Goal: Information Seeking & Learning: Learn about a topic

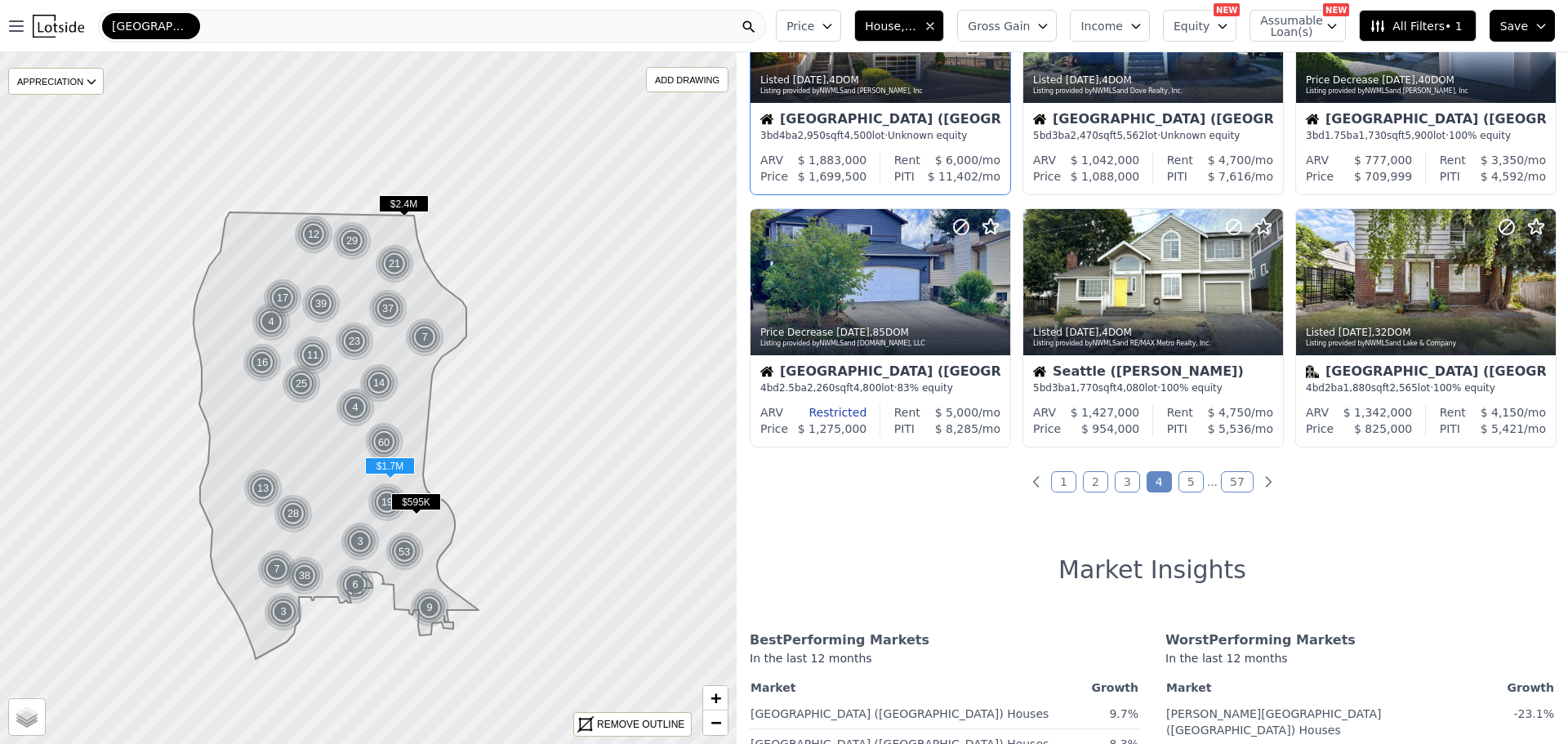
scroll to position [653, 0]
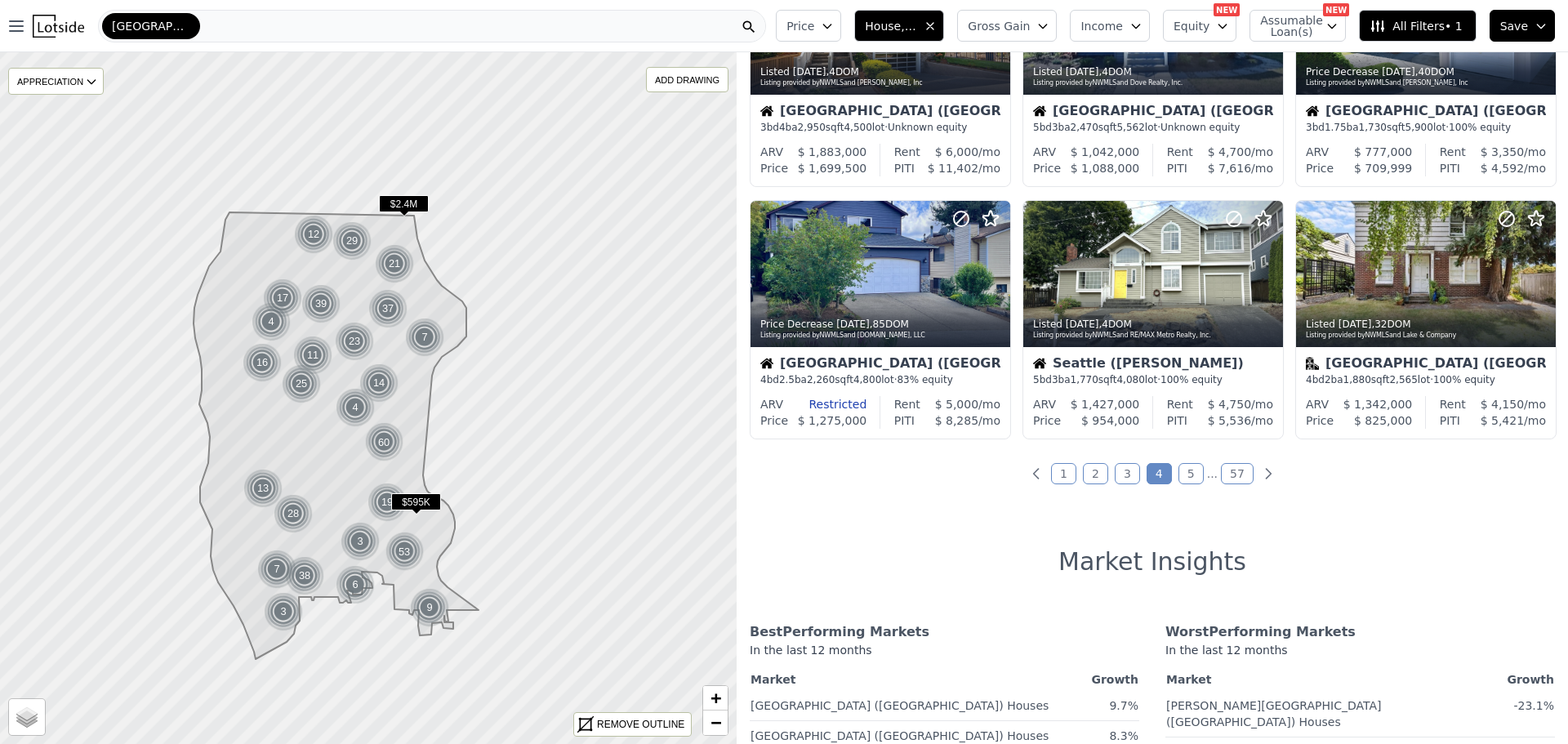
click at [1183, 471] on link "5" at bounding box center [1191, 473] width 25 height 21
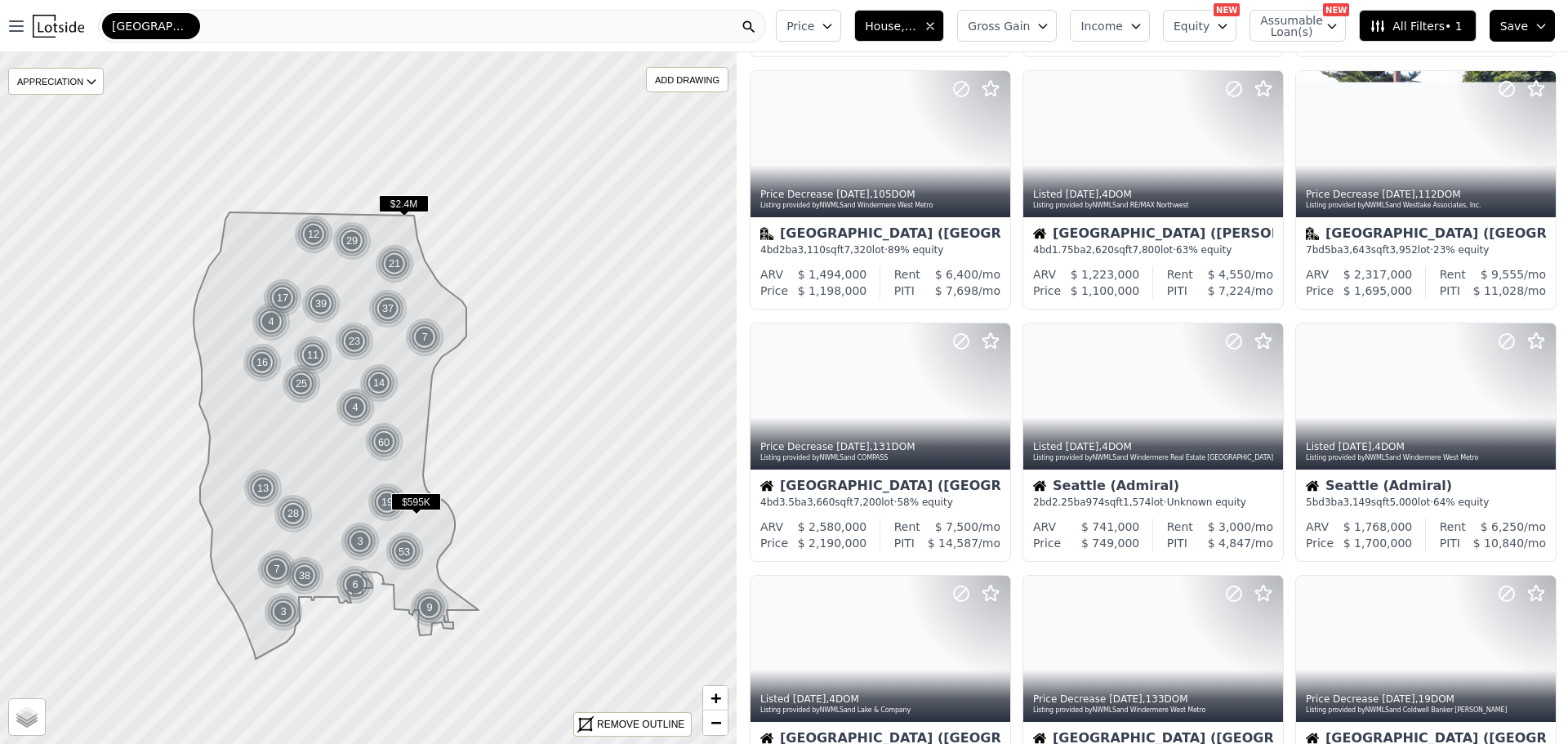
scroll to position [409, 0]
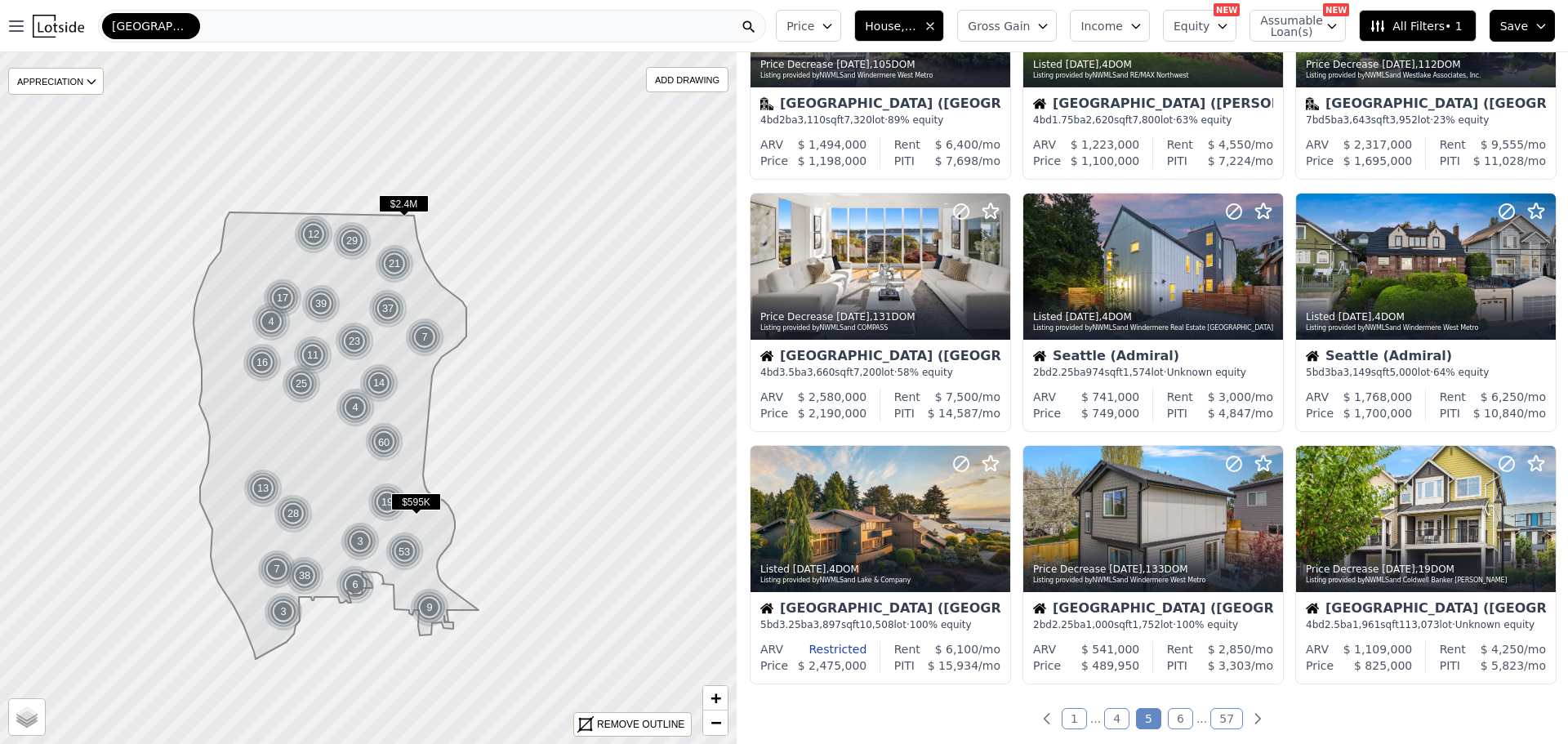
click at [1175, 711] on link "6" at bounding box center [1180, 719] width 25 height 21
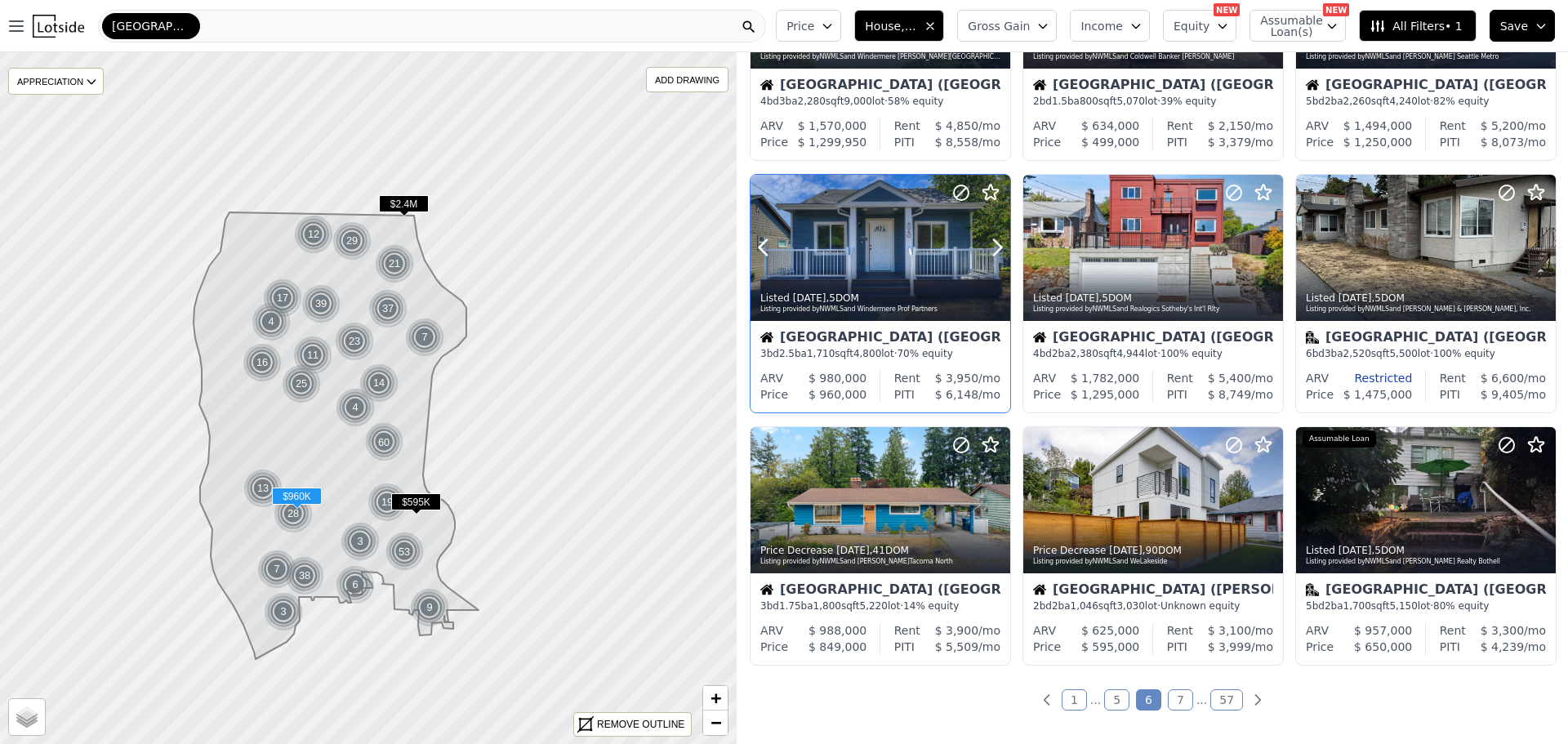
scroll to position [490, 0]
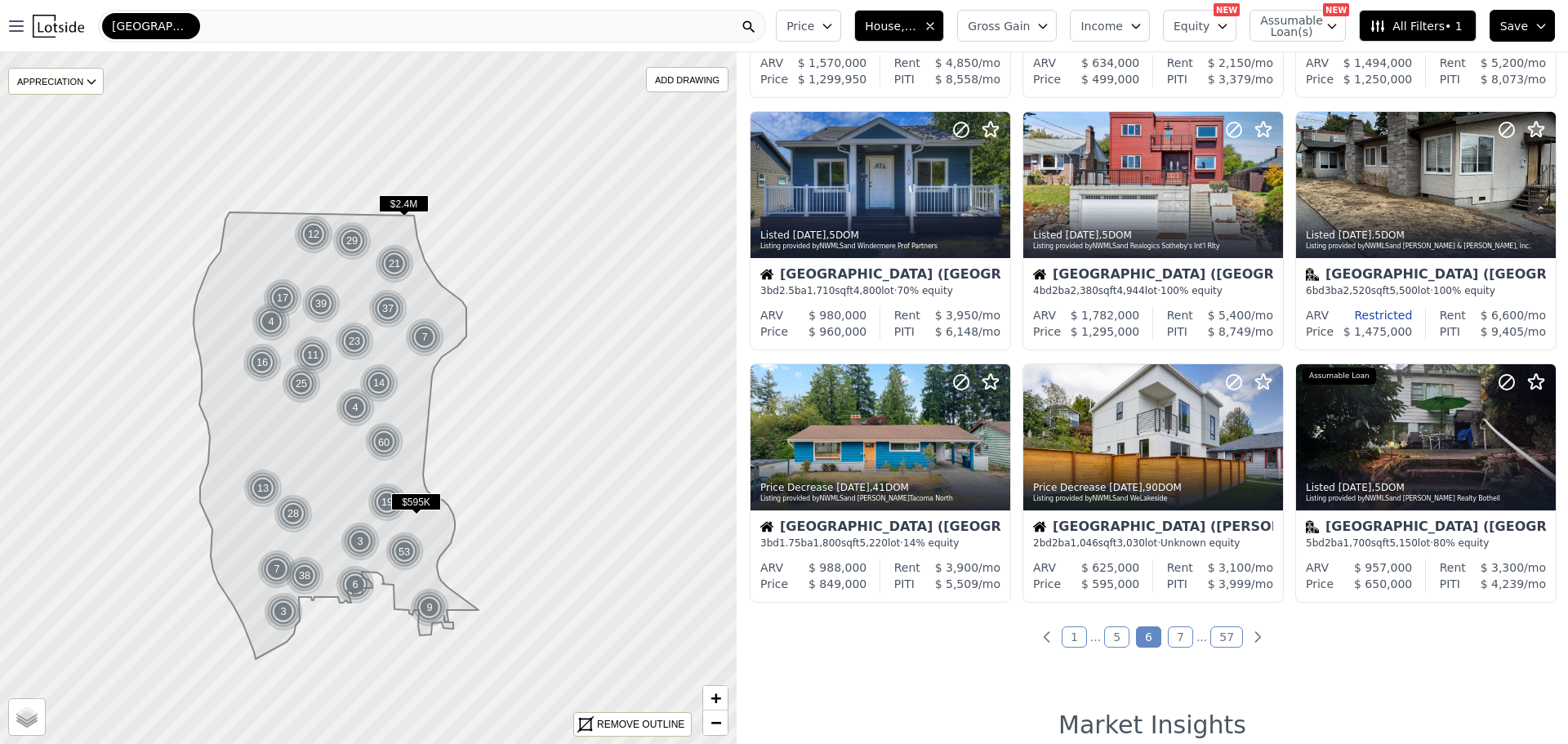
click at [1171, 636] on link "7" at bounding box center [1180, 637] width 25 height 21
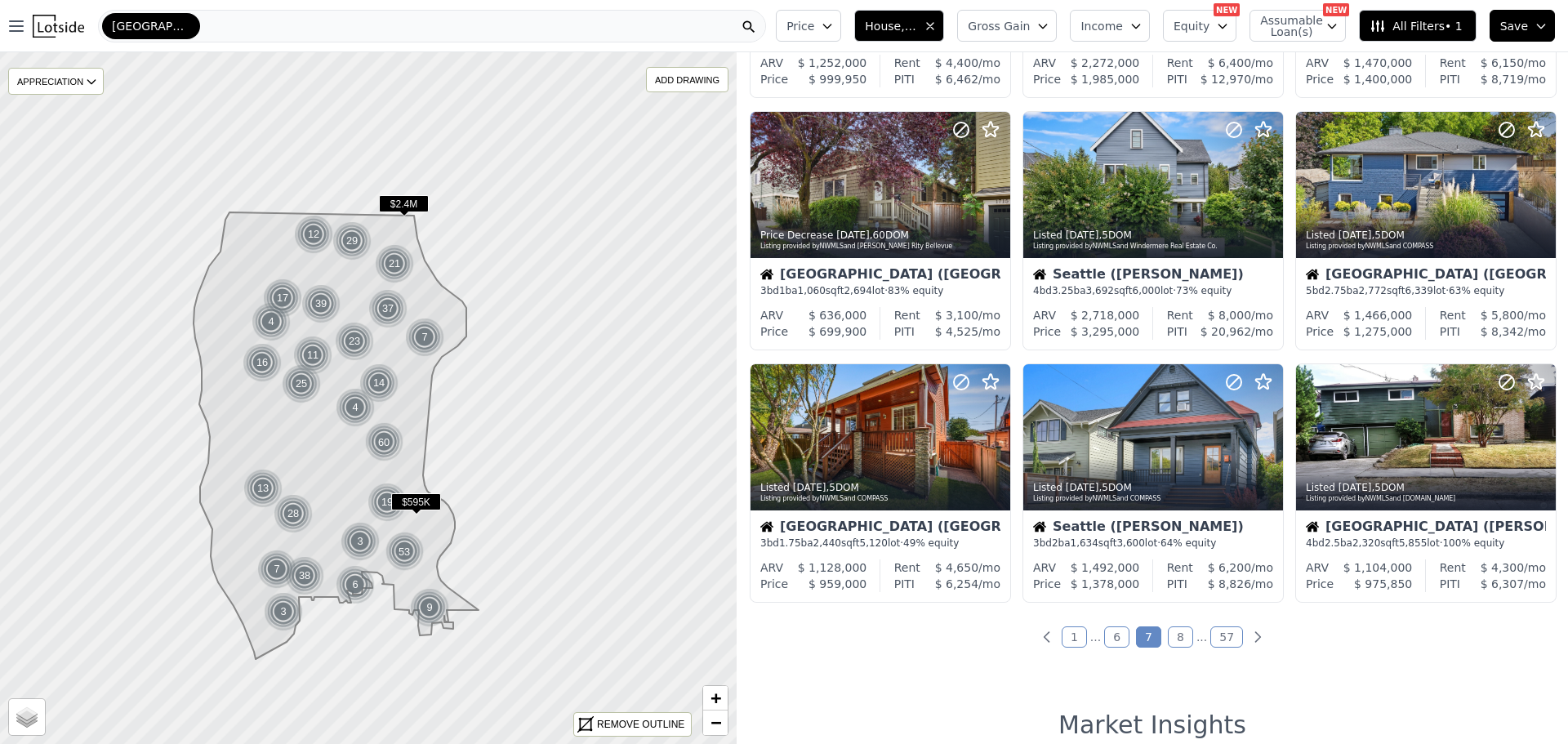
click at [1170, 633] on link "8" at bounding box center [1180, 637] width 25 height 21
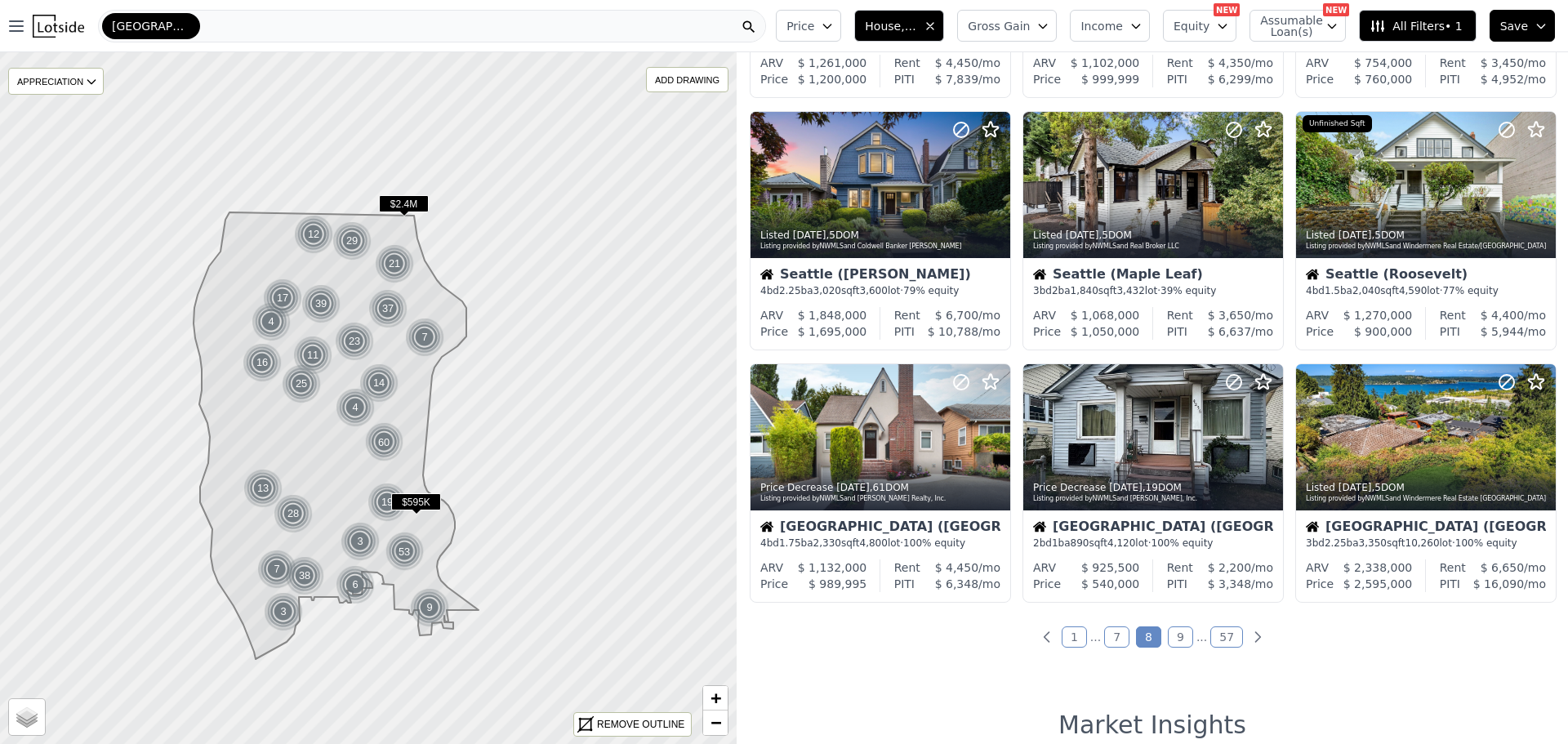
click at [1170, 633] on link "9" at bounding box center [1180, 637] width 25 height 21
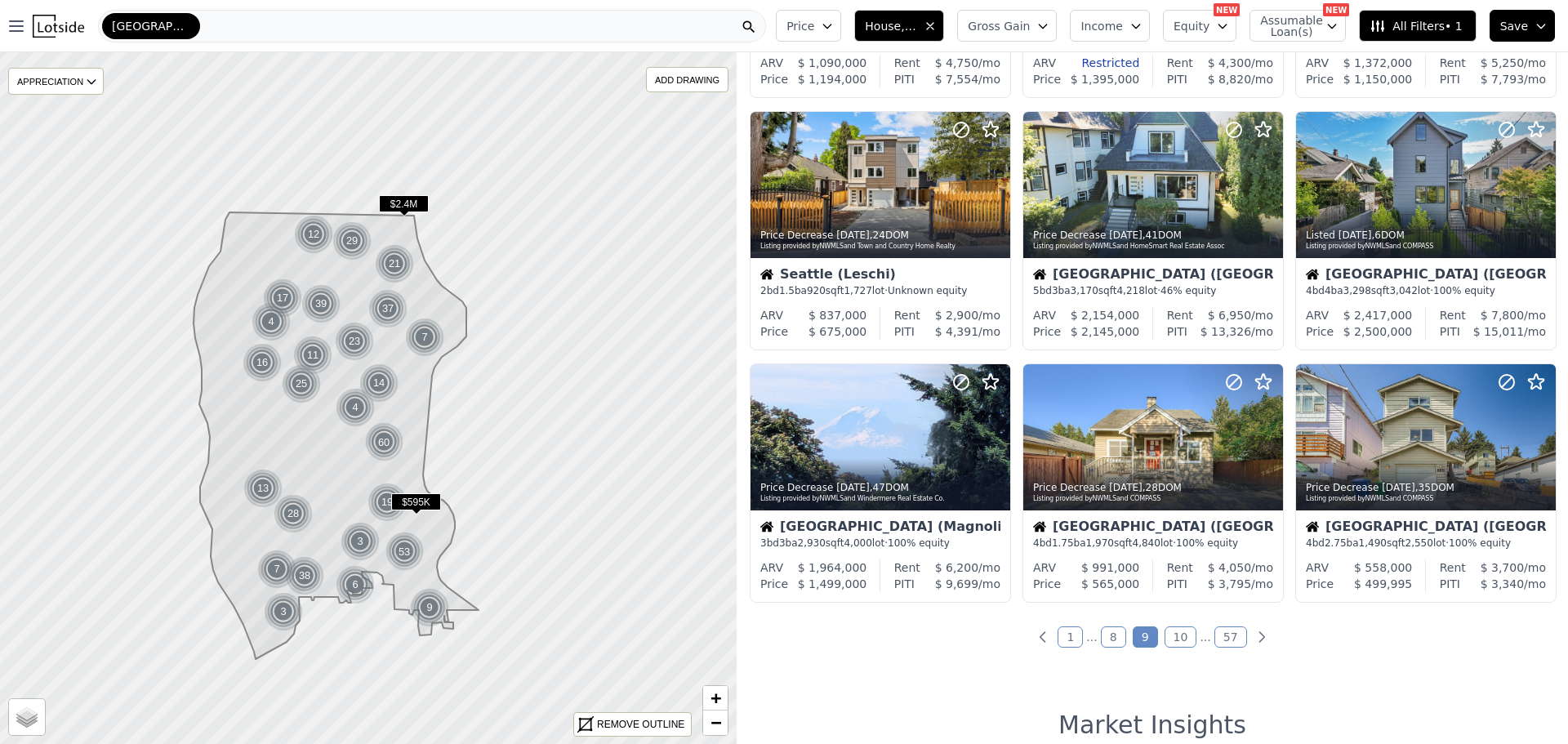
click at [1172, 630] on link "10" at bounding box center [1180, 637] width 32 height 21
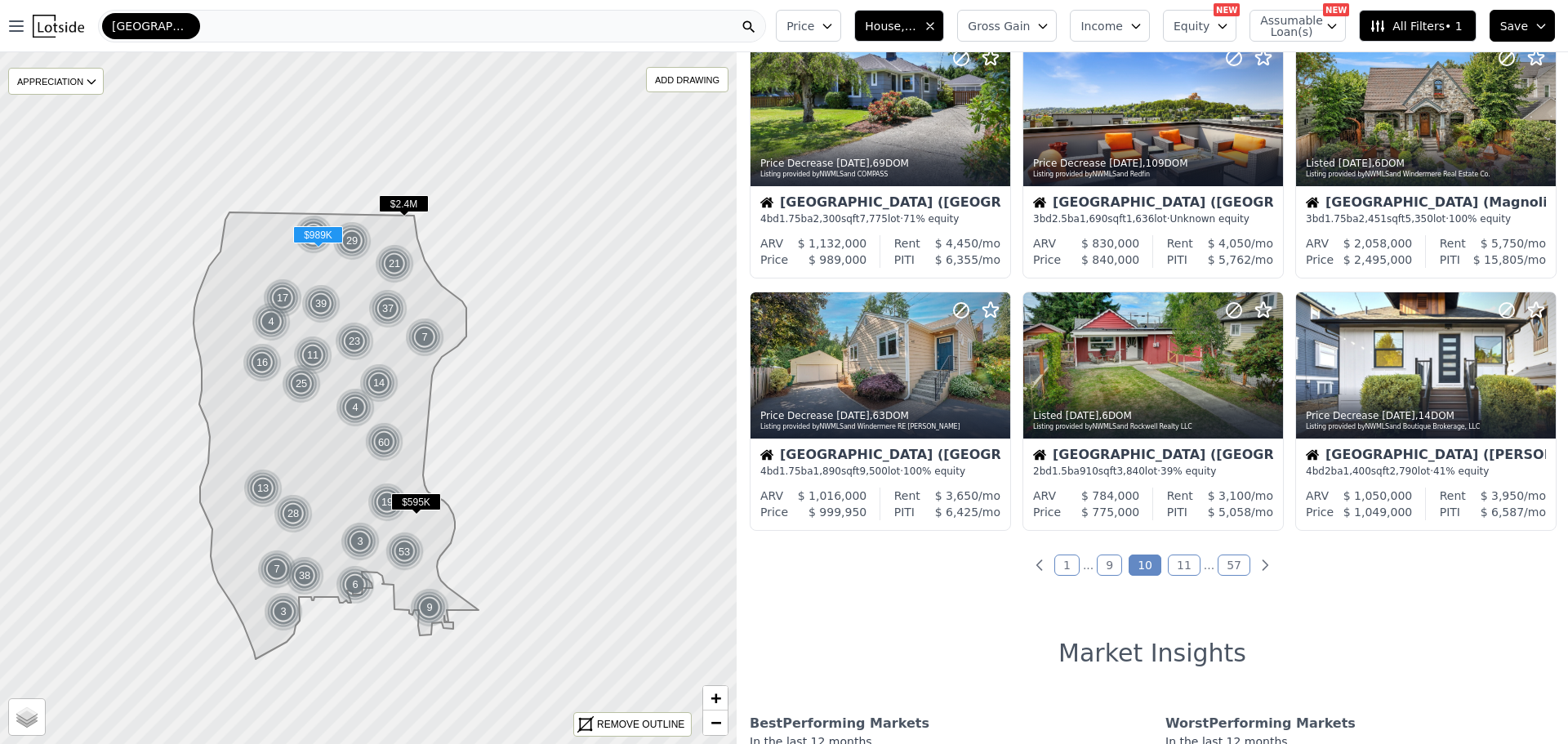
scroll to position [572, 0]
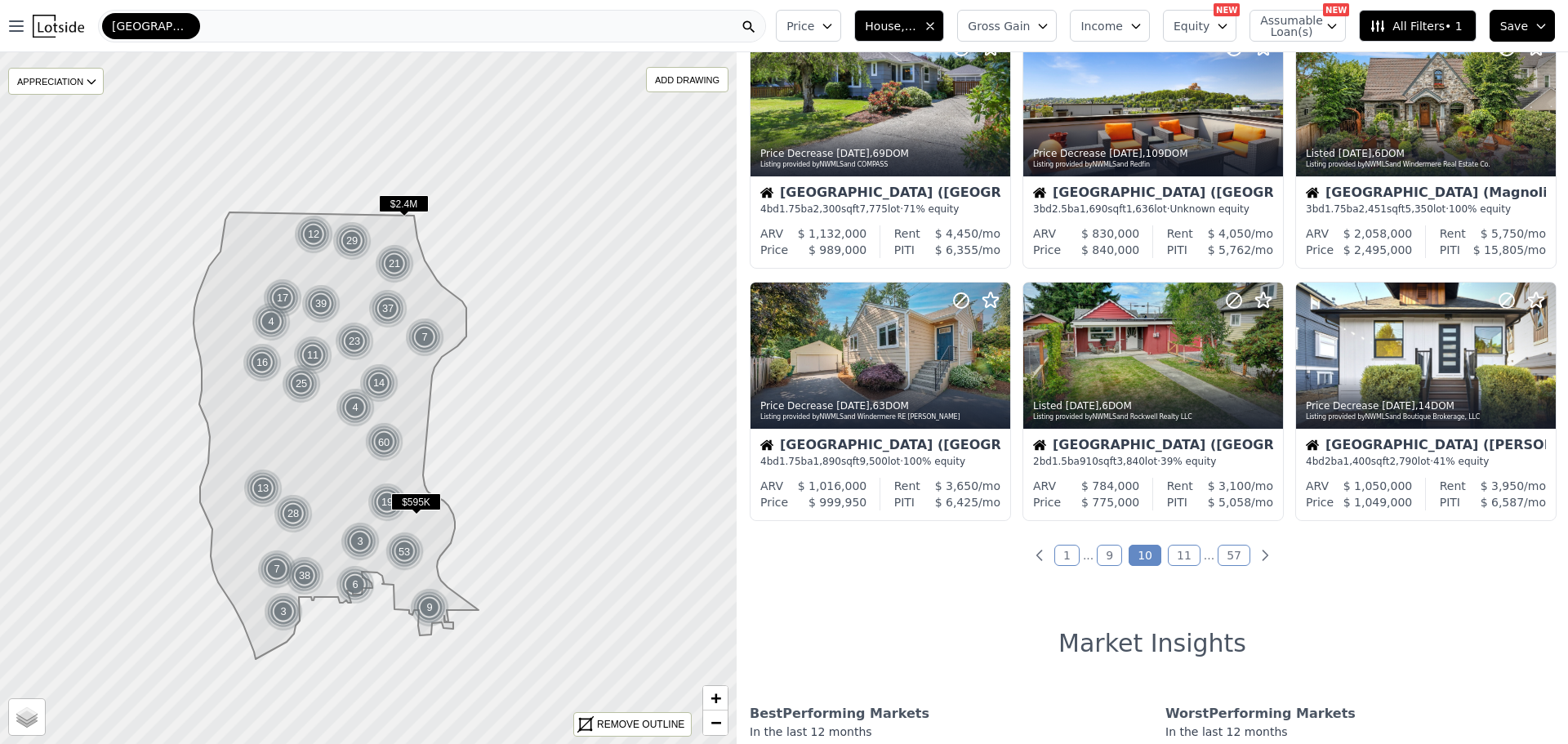
click at [1173, 553] on link "11" at bounding box center [1184, 555] width 32 height 21
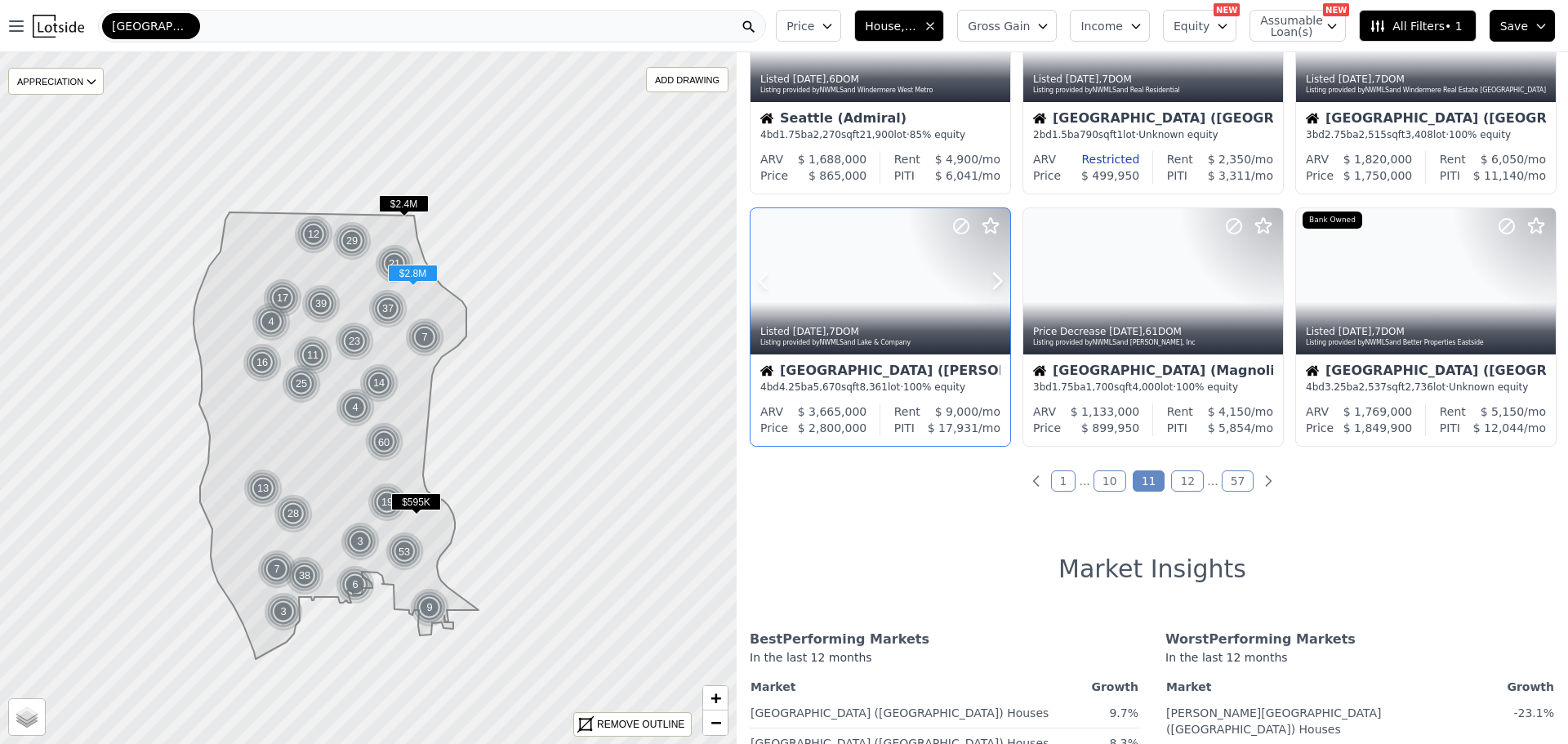
scroll to position [653, 0]
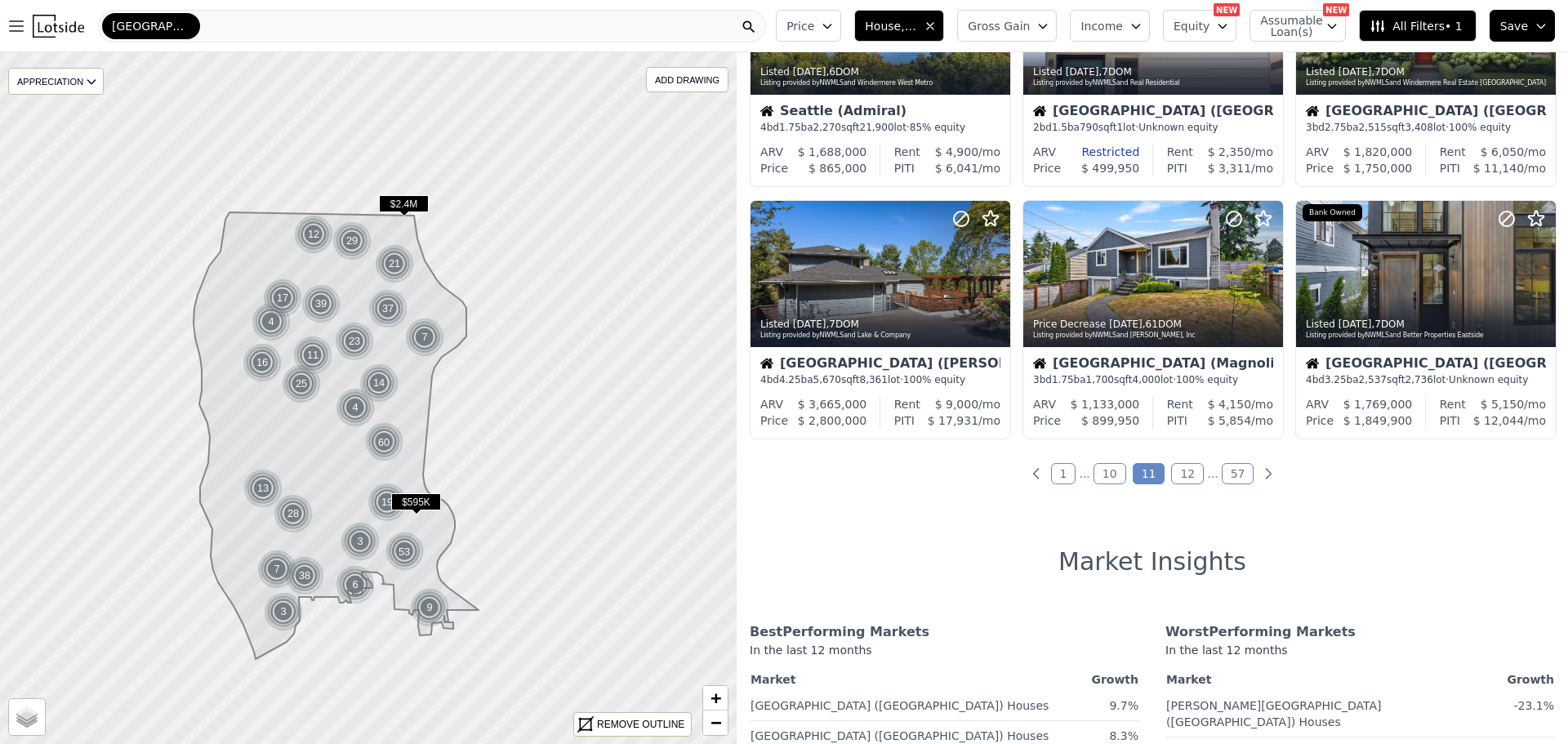
click at [1175, 473] on link "12" at bounding box center [1186, 473] width 32 height 21
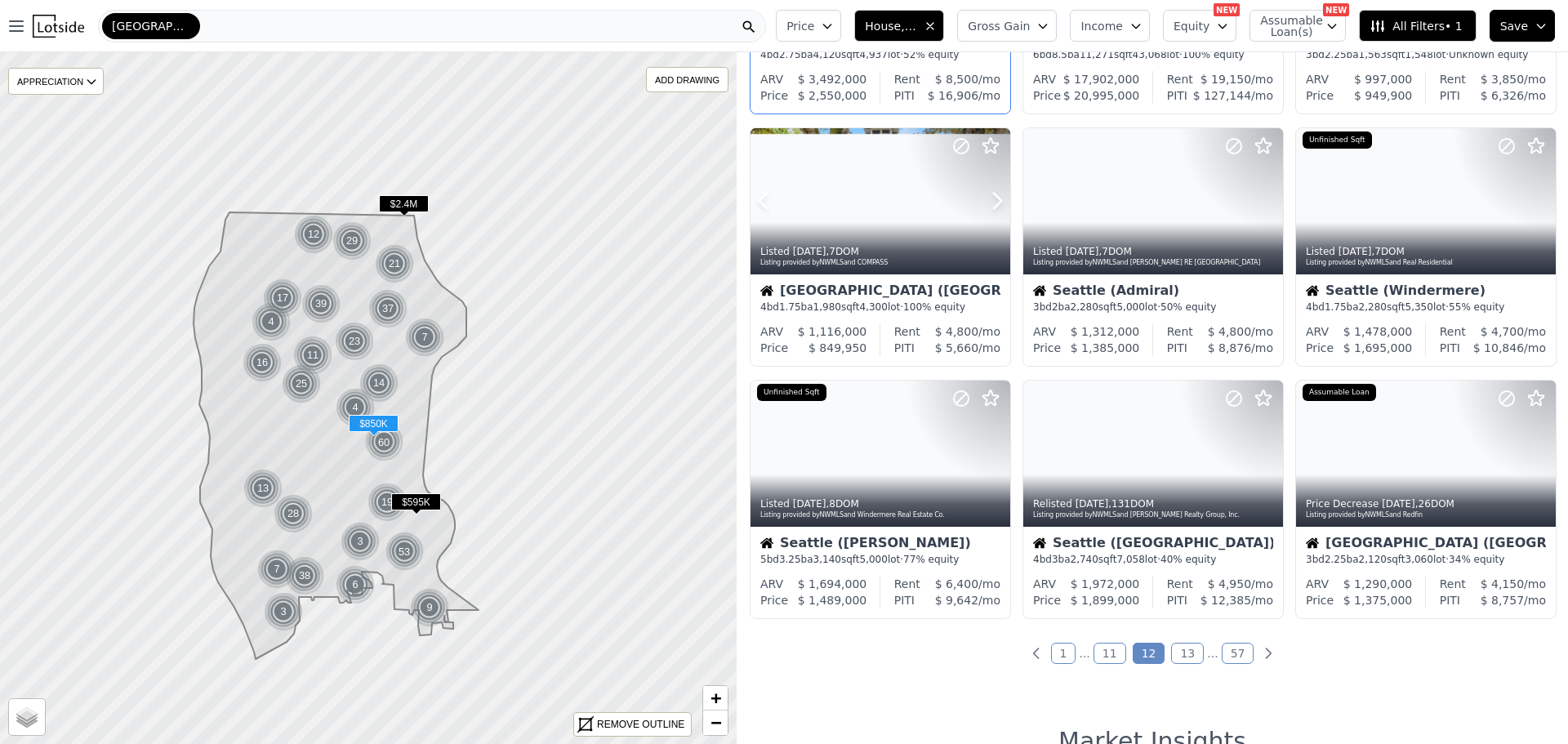
scroll to position [490, 0]
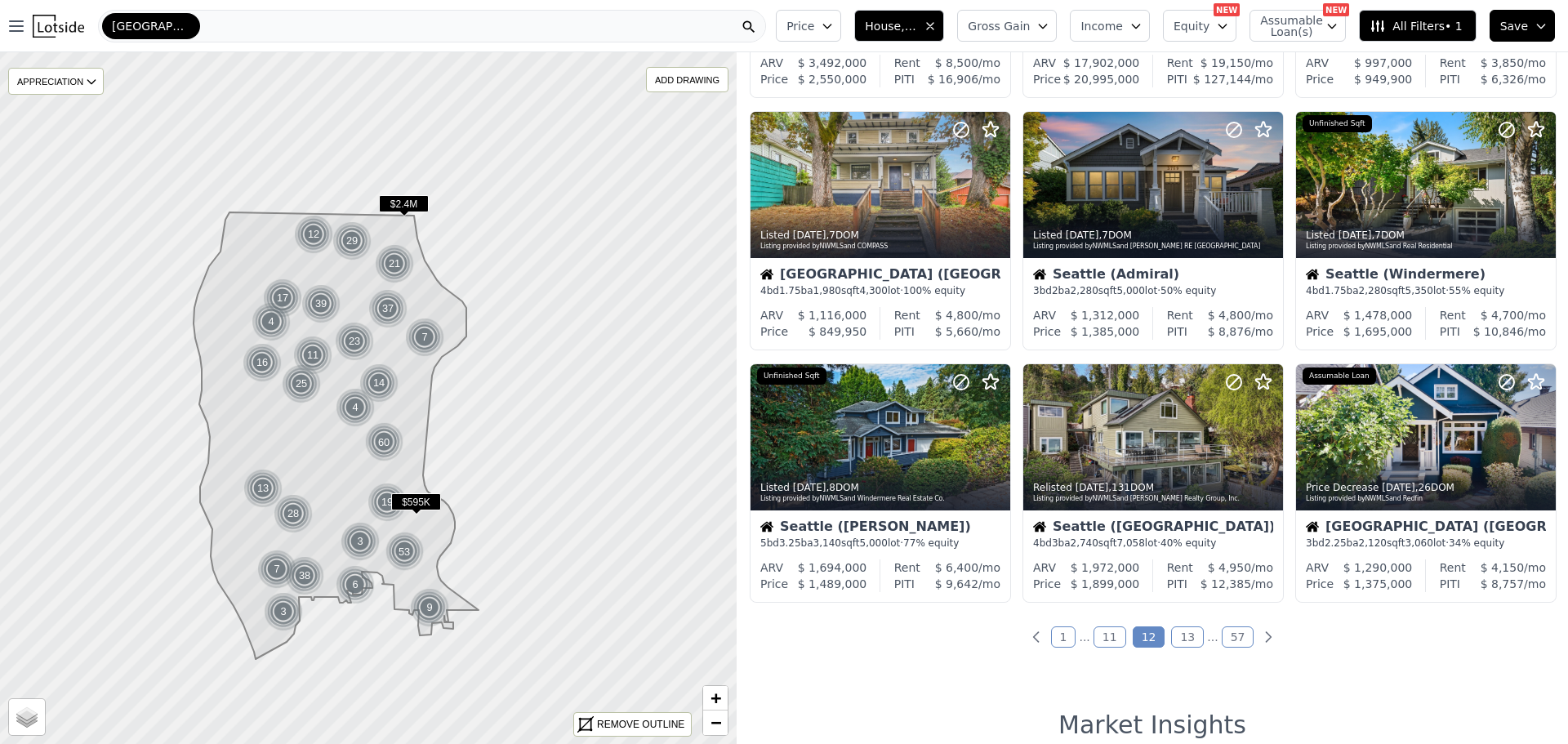
click at [1186, 634] on link "13" at bounding box center [1186, 637] width 32 height 21
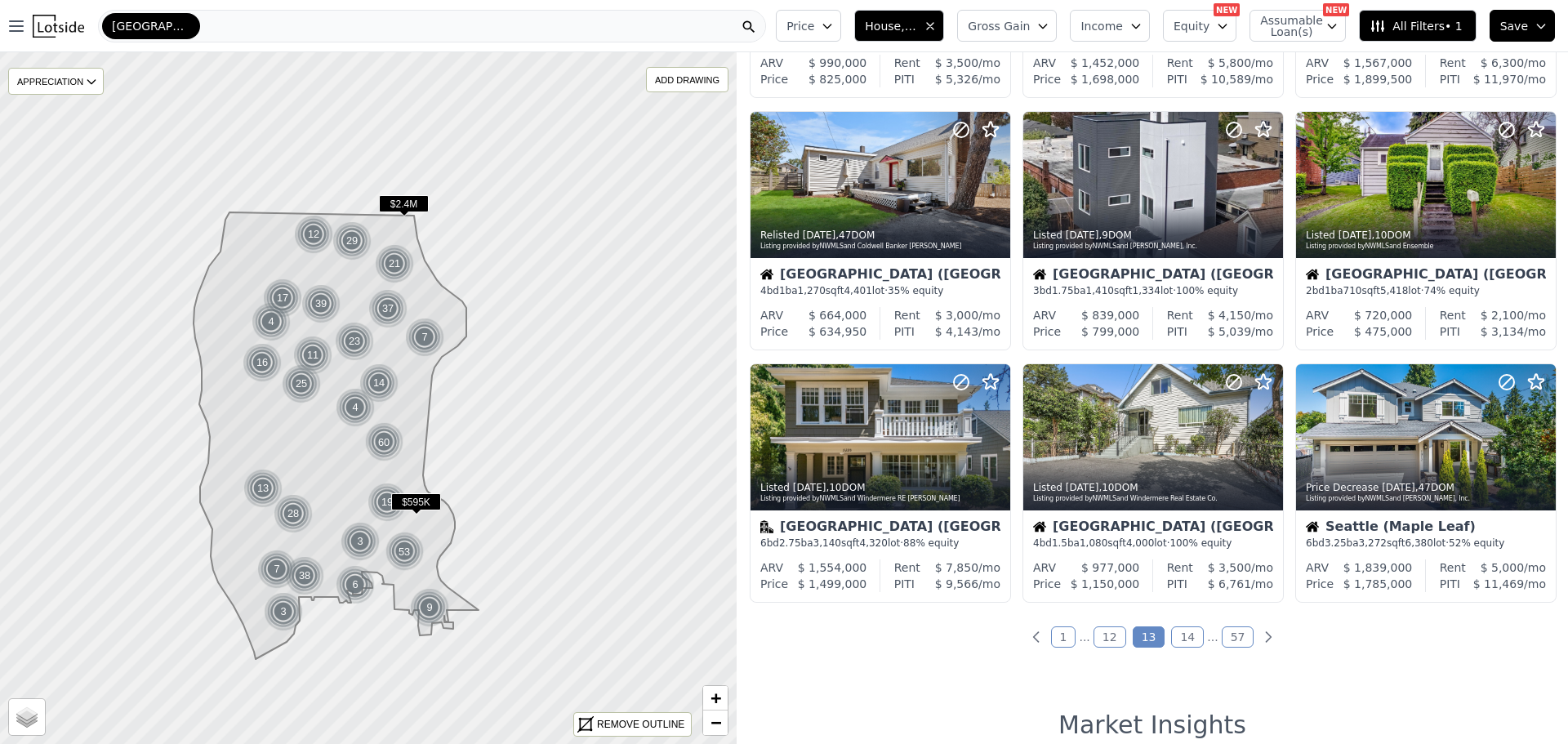
click at [1181, 637] on link "14" at bounding box center [1186, 637] width 32 height 21
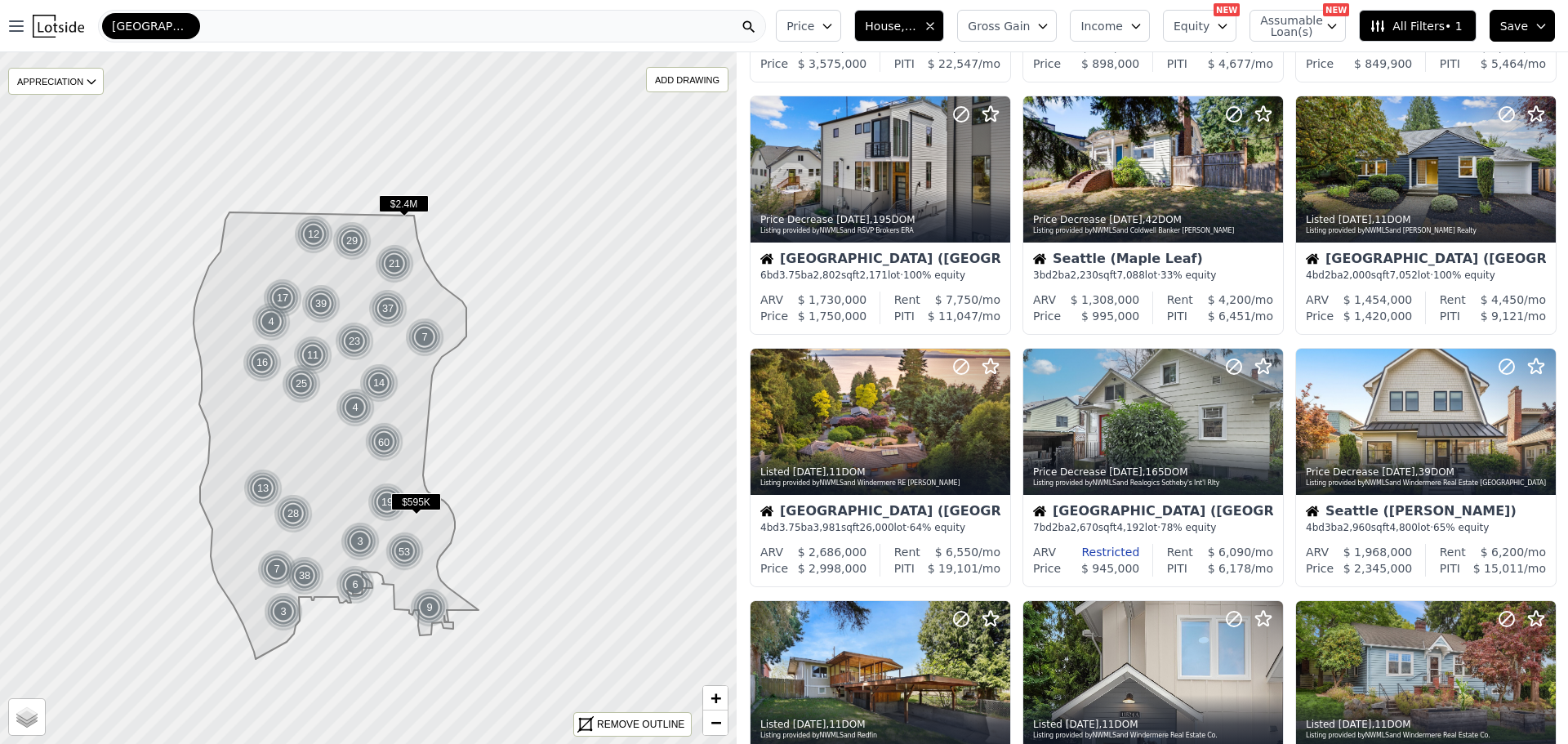
scroll to position [0, 0]
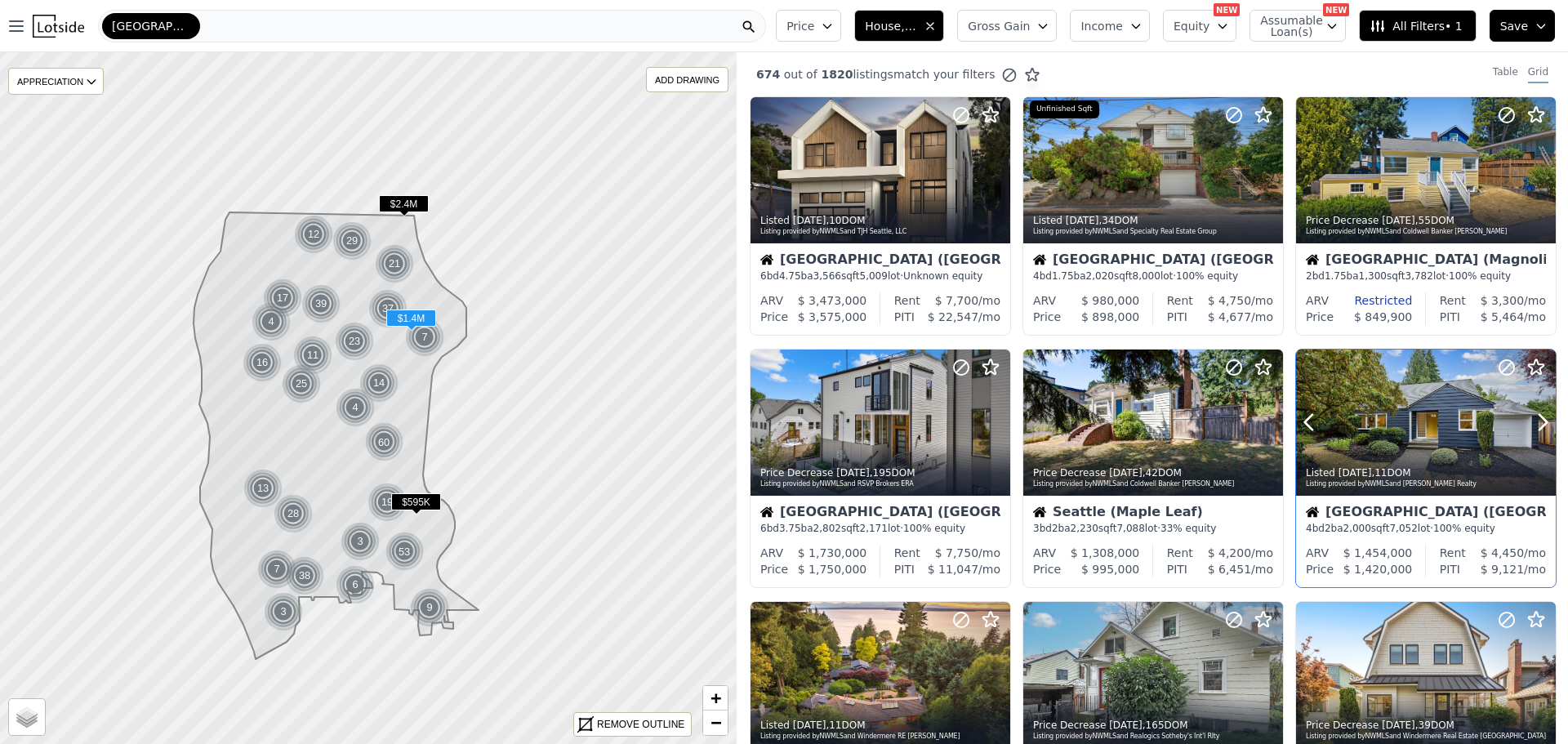
click at [1413, 431] on div at bounding box center [1426, 422] width 259 height 146
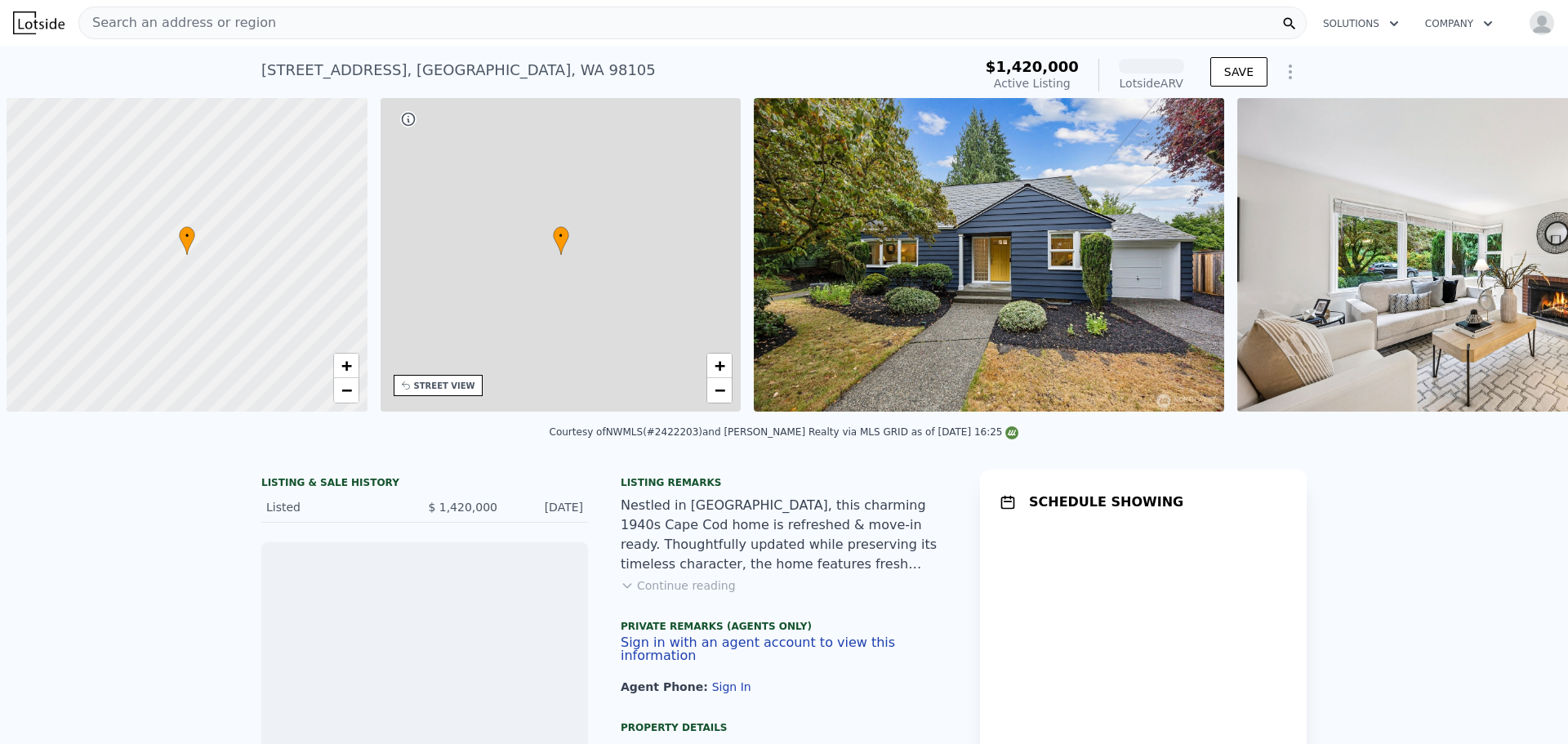
scroll to position [0, 6]
